Goal: Transaction & Acquisition: Purchase product/service

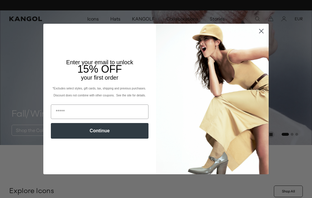
scroll to position [0, 119]
click at [104, 114] on input "Email" at bounding box center [100, 111] width 98 height 14
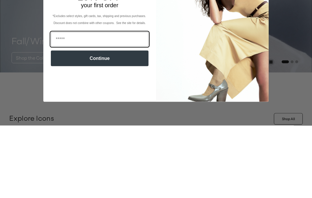
type input "**********"
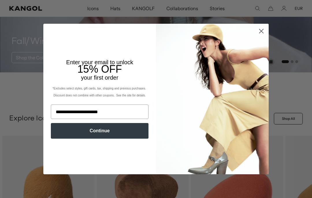
scroll to position [0, 0]
click at [111, 131] on button "Continue" at bounding box center [100, 131] width 98 height 16
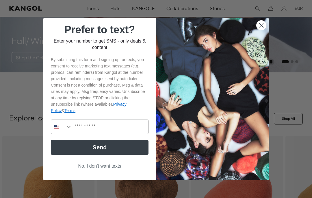
scroll to position [0, 119]
click at [69, 127] on icon "Search Countries" at bounding box center [69, 127] width 6 height 6
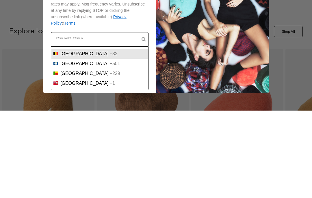
click at [110, 139] on div "+32" at bounding box center [114, 141] width 8 height 5
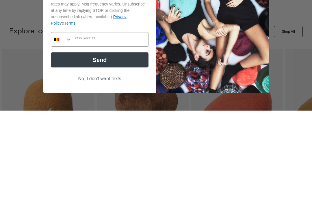
scroll to position [160, 0]
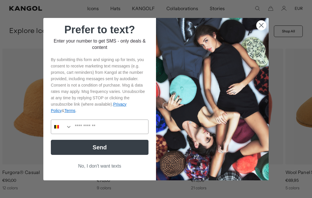
click at [114, 147] on button "Send" at bounding box center [100, 147] width 98 height 15
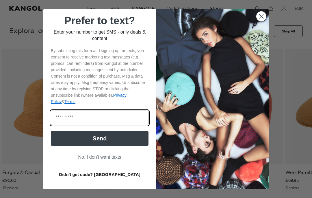
scroll to position [0, 0]
click at [106, 121] on input "Enter code" at bounding box center [100, 117] width 98 height 14
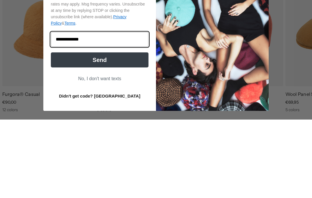
type input "**********"
click at [117, 131] on button "Send" at bounding box center [100, 138] width 98 height 15
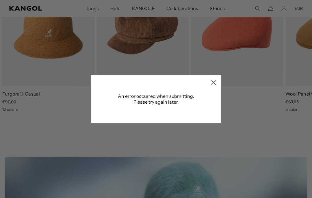
click at [212, 82] on circle "Close dialog" at bounding box center [214, 83] width 10 height 10
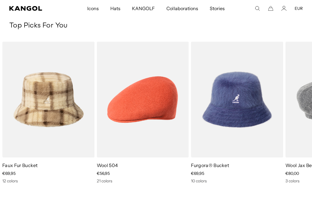
click at [0, 0] on img "2 of 10" at bounding box center [0, 0] width 0 height 0
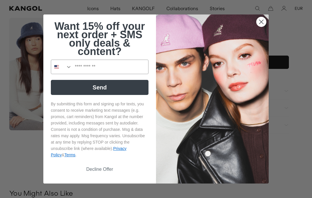
scroll to position [173, 0]
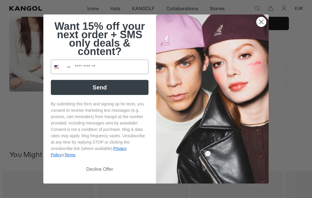
click at [69, 68] on icon "Search Countries" at bounding box center [68, 67] width 3 height 2
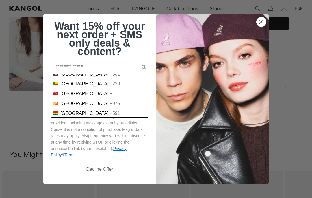
scroll to position [0, 0]
click at [110, 67] on div "+32" at bounding box center [114, 64] width 8 height 5
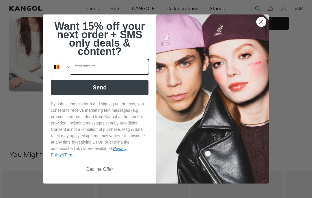
click at [95, 74] on input "Phone Number" at bounding box center [110, 67] width 76 height 14
type input "**********"
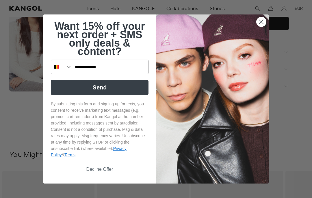
click at [119, 95] on button "Send" at bounding box center [100, 87] width 98 height 15
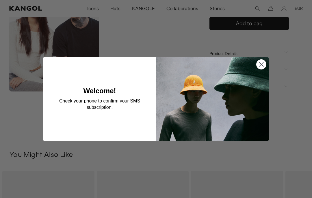
scroll to position [0, 0]
click at [259, 69] on circle "Close dialog" at bounding box center [262, 65] width 10 height 10
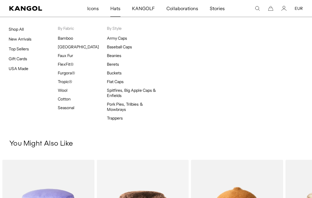
click at [16, 28] on link "Shop All" at bounding box center [16, 29] width 15 height 5
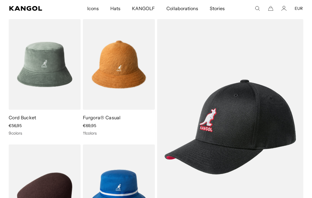
scroll to position [0, 119]
click at [0, 0] on img at bounding box center [0, 0] width 0 height 0
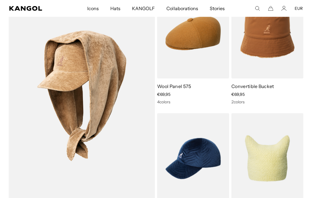
scroll to position [0, 0]
click at [0, 0] on img at bounding box center [0, 0] width 0 height 0
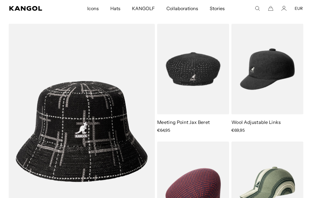
scroll to position [2887, 0]
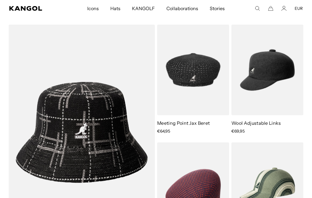
click at [0, 0] on img at bounding box center [0, 0] width 0 height 0
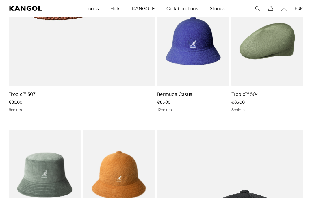
scroll to position [0, 0]
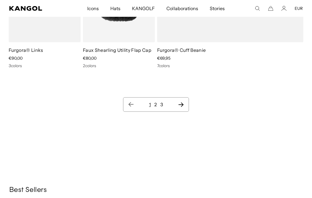
click at [180, 104] on icon "Next page" at bounding box center [181, 105] width 6 height 6
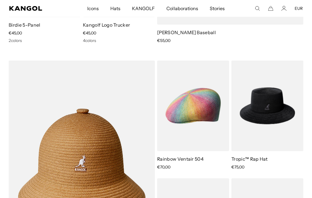
click at [0, 0] on img at bounding box center [0, 0] width 0 height 0
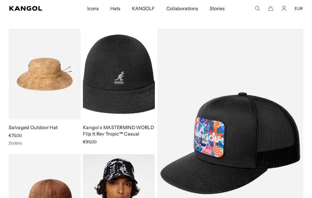
scroll to position [0, 119]
click at [107, 59] on img at bounding box center [119, 74] width 72 height 91
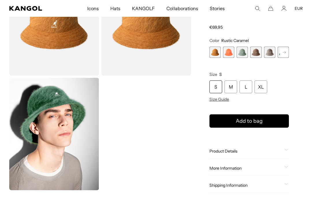
scroll to position [75, 0]
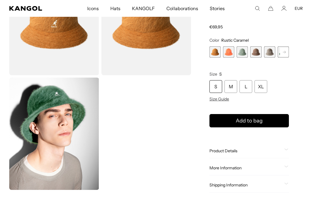
click at [243, 52] on span "3 of 12" at bounding box center [242, 51] width 11 height 11
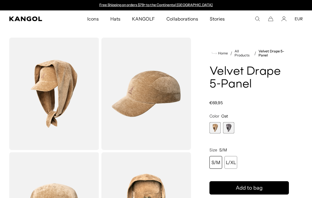
click at [229, 129] on span "2 of 2" at bounding box center [228, 127] width 11 height 11
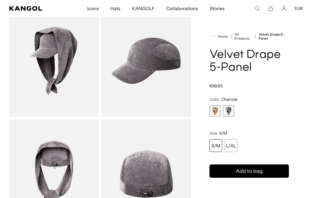
scroll to position [33, 0]
click at [217, 110] on span "1 of 2" at bounding box center [215, 110] width 11 height 11
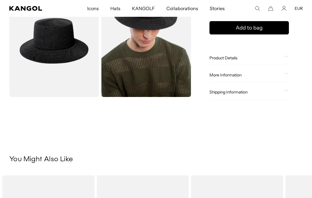
scroll to position [168, 0]
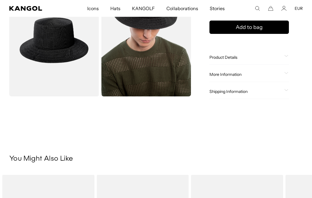
click at [287, 55] on div "Product Details" at bounding box center [250, 57] width 80 height 5
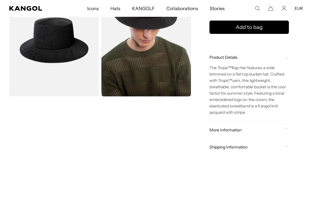
scroll to position [0, 0]
click at [287, 128] on icon at bounding box center [287, 129] width 4 height 2
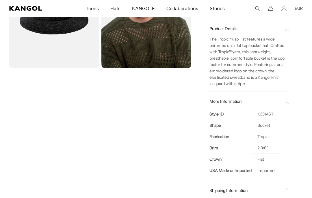
click at [289, 101] on span at bounding box center [287, 101] width 5 height 5
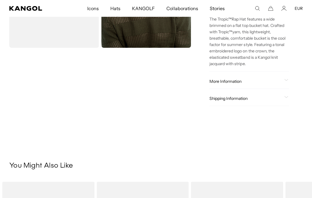
scroll to position [236, 0]
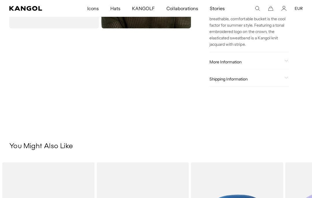
click at [289, 78] on span at bounding box center [287, 79] width 5 height 5
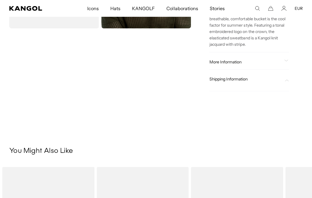
scroll to position [0, 0]
click at [289, 78] on span at bounding box center [287, 79] width 5 height 5
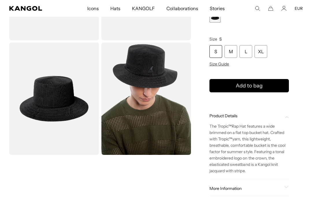
scroll to position [94, 0]
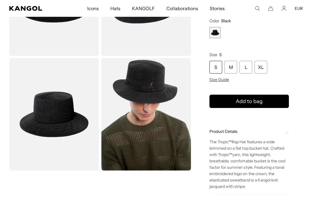
click at [148, 96] on img "Gallery Viewer" at bounding box center [147, 114] width 90 height 112
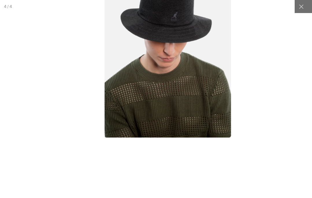
scroll to position [0, 0]
